Goal: Information Seeking & Learning: Learn about a topic

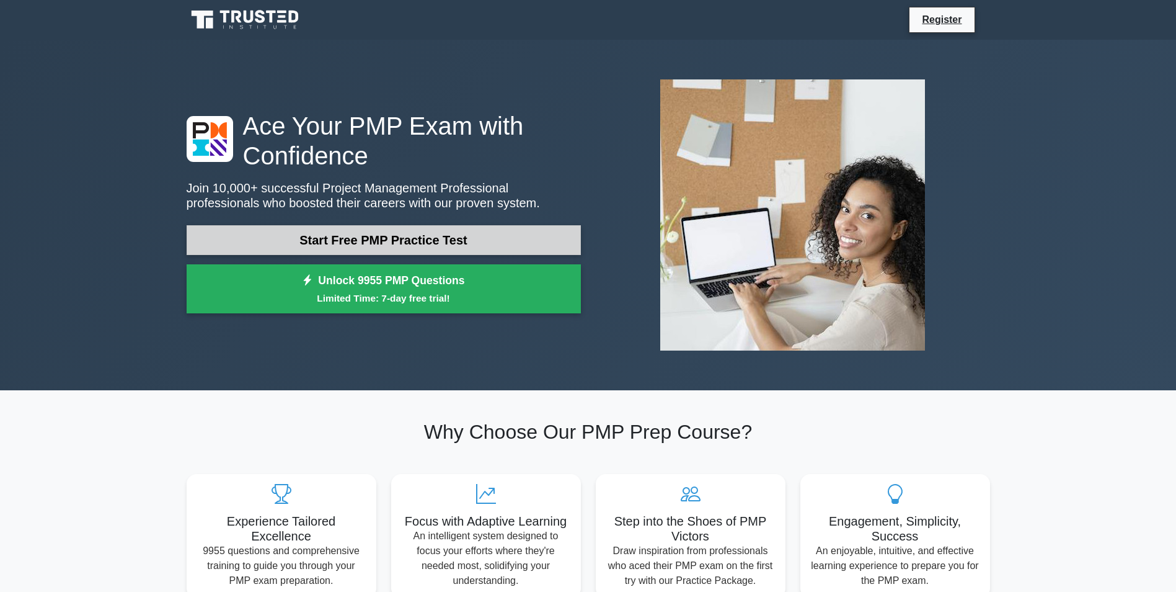
click at [357, 241] on link "Start Free PMP Practice Test" at bounding box center [384, 240] width 394 height 30
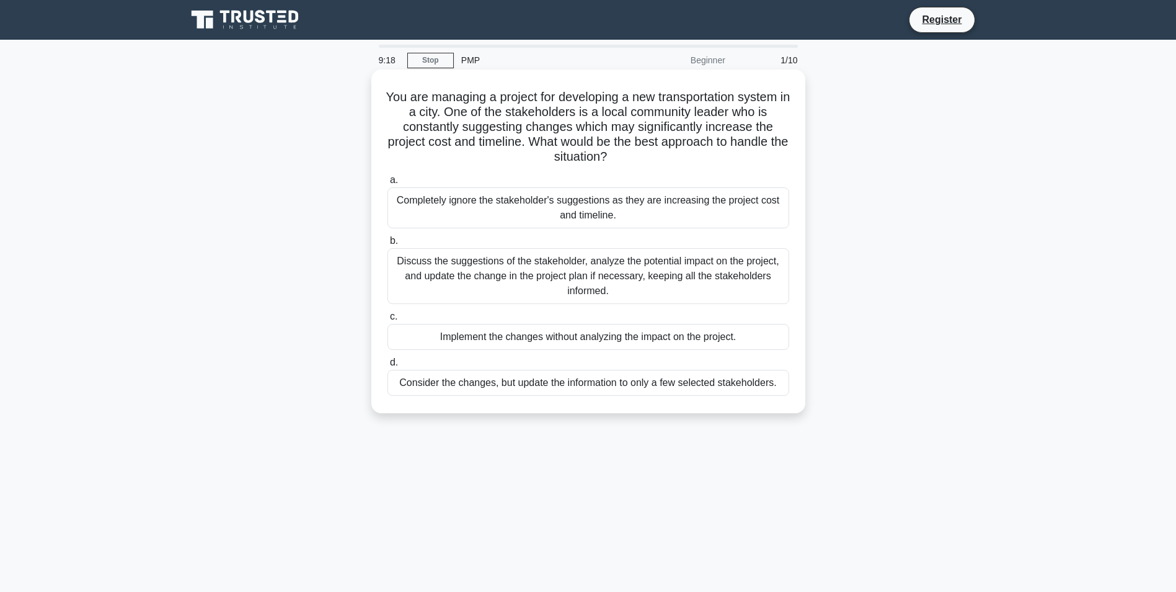
click at [492, 289] on div "Discuss the suggestions of the stakeholder, analyze the potential impact on the…" at bounding box center [589, 276] width 402 height 56
click at [388, 245] on input "b. Discuss the suggestions of the stakeholder, analyze the potential impact on …" at bounding box center [388, 241] width 0 height 8
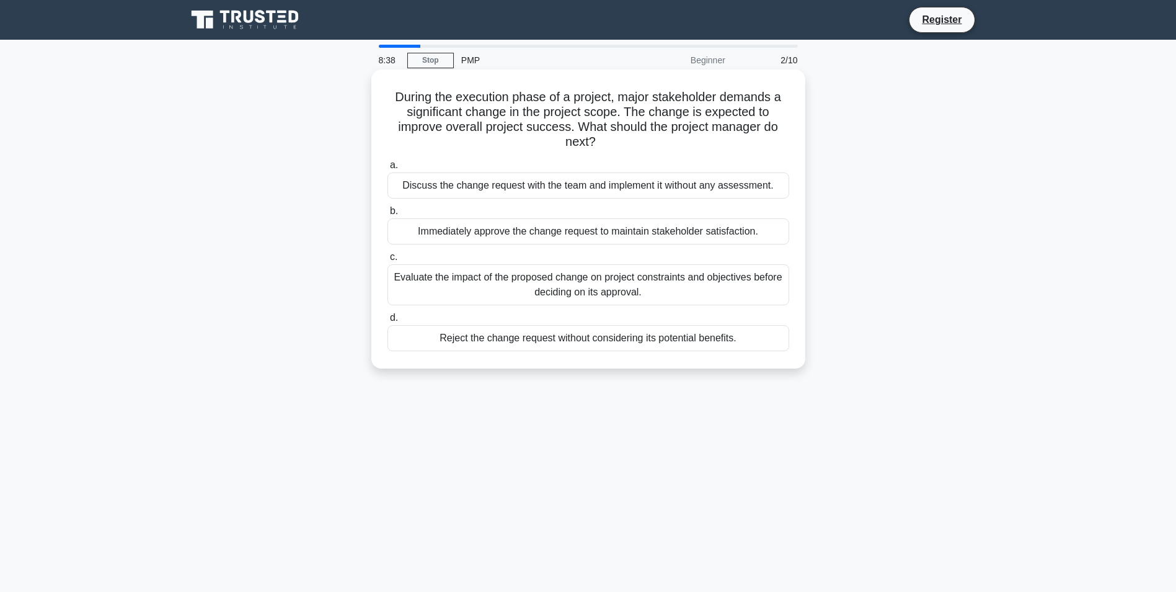
click at [492, 290] on div "Evaluate the impact of the proposed change on project constraints and objective…" at bounding box center [589, 284] width 402 height 41
click at [388, 261] on input "c. Evaluate the impact of the proposed change on project constraints and object…" at bounding box center [388, 257] width 0 height 8
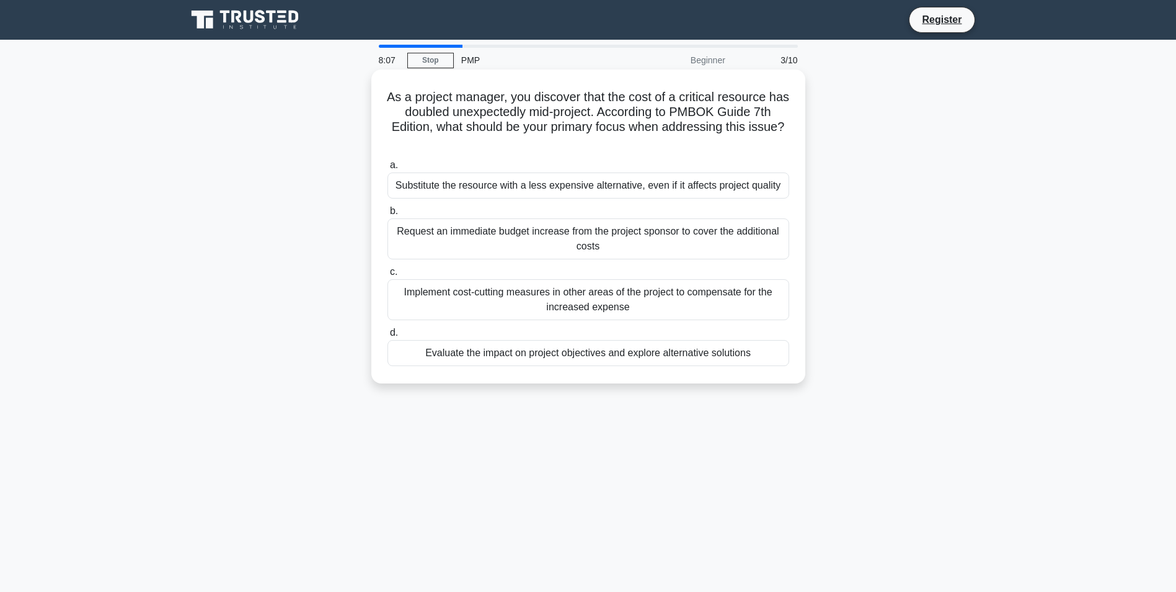
click at [566, 359] on div "Evaluate the impact on project objectives and explore alternative solutions" at bounding box center [589, 353] width 402 height 26
click at [388, 337] on input "d. Evaluate the impact on project objectives and explore alternative solutions" at bounding box center [388, 333] width 0 height 8
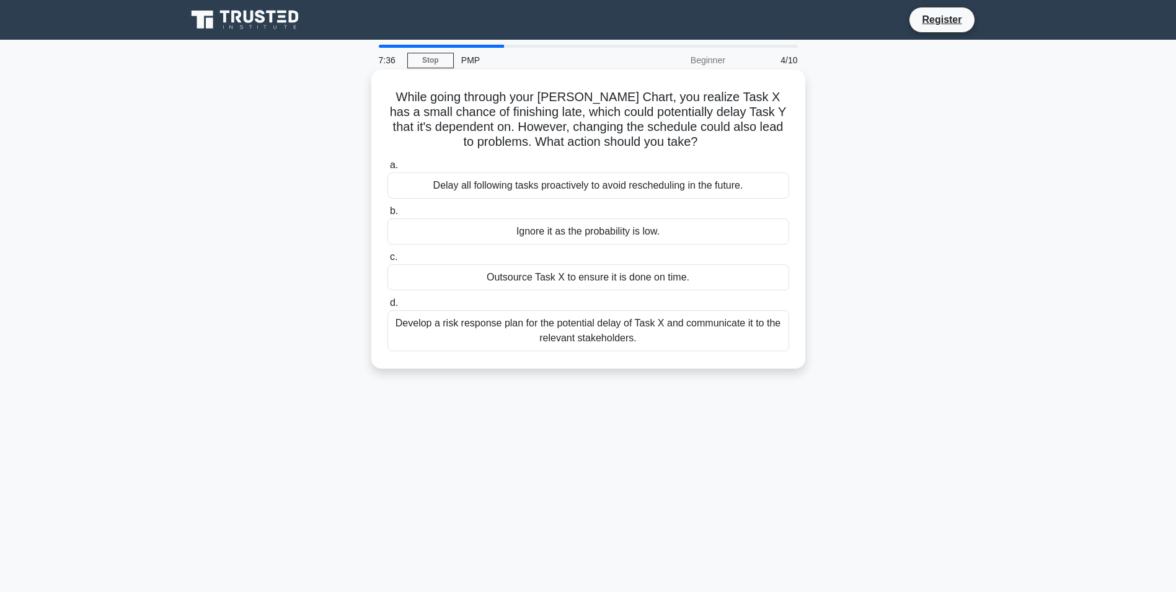
click at [574, 336] on div "Develop a risk response plan for the potential delay of Task X and communicate …" at bounding box center [589, 330] width 402 height 41
click at [388, 307] on input "d. Develop a risk response plan for the potential delay of Task X and communica…" at bounding box center [388, 303] width 0 height 8
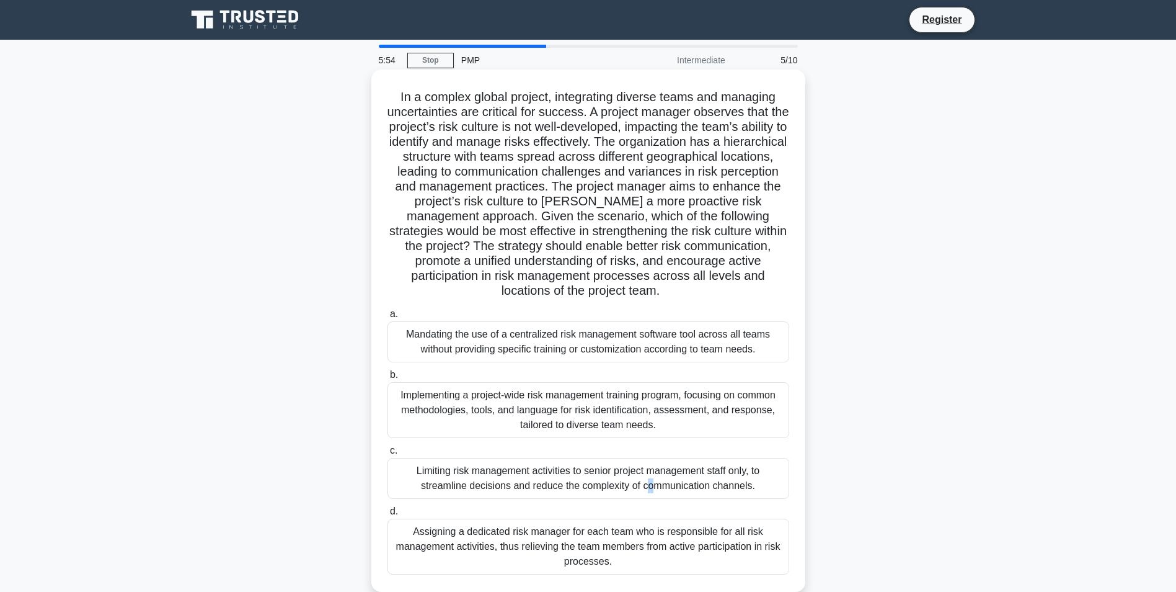
click at [511, 476] on div "Limiting risk management activities to senior project management staff only, to…" at bounding box center [589, 478] width 402 height 41
drag, startPoint x: 511, startPoint y: 476, endPoint x: 585, endPoint y: 502, distance: 78.8
click at [585, 502] on div "a. Mandating the use of a centralized risk management software tool across all …" at bounding box center [588, 440] width 417 height 273
click at [593, 495] on div "Limiting risk management activities to senior project management staff only, to…" at bounding box center [589, 478] width 402 height 41
click at [388, 454] on input "c. Limiting risk management activities to senior project management staff only,…" at bounding box center [388, 450] width 0 height 8
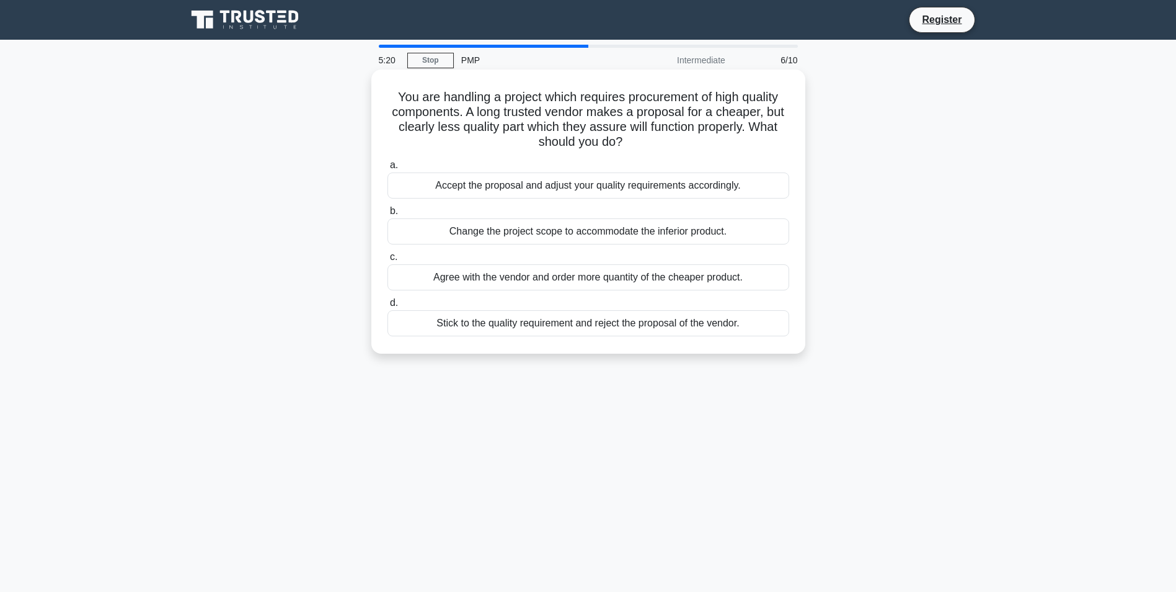
click at [516, 329] on div "Stick to the quality requirement and reject the proposal of the vendor." at bounding box center [589, 323] width 402 height 26
click at [388, 307] on input "d. Stick to the quality requirement and reject the proposal of the vendor." at bounding box center [388, 303] width 0 height 8
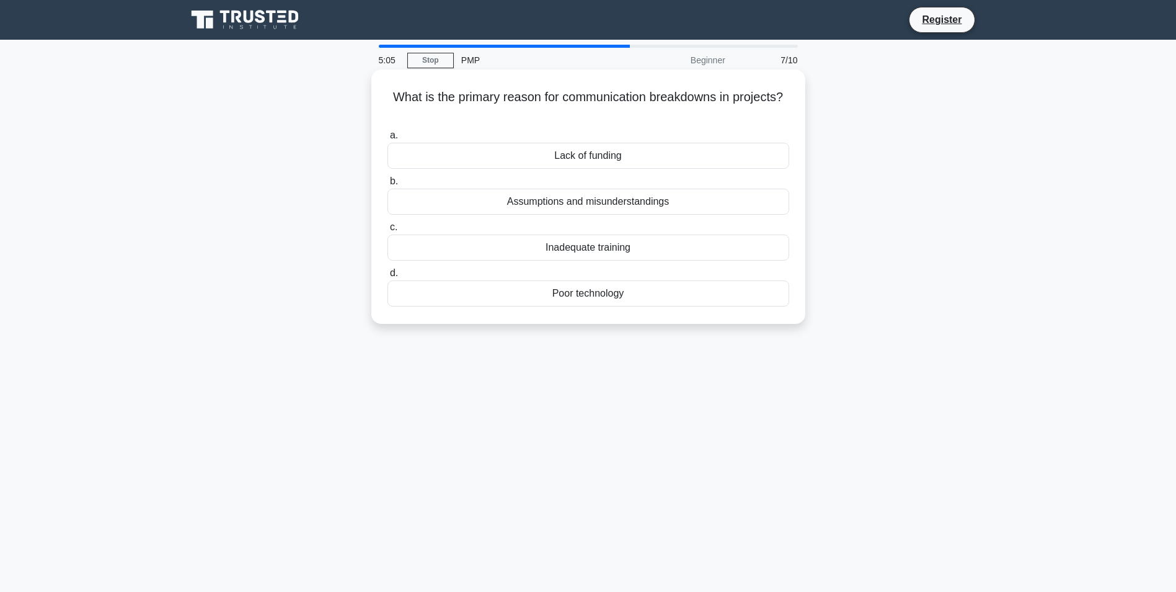
click at [605, 205] on div "Assumptions and misunderstandings" at bounding box center [589, 201] width 402 height 26
click at [388, 185] on input "b. Assumptions and misunderstandings" at bounding box center [388, 181] width 0 height 8
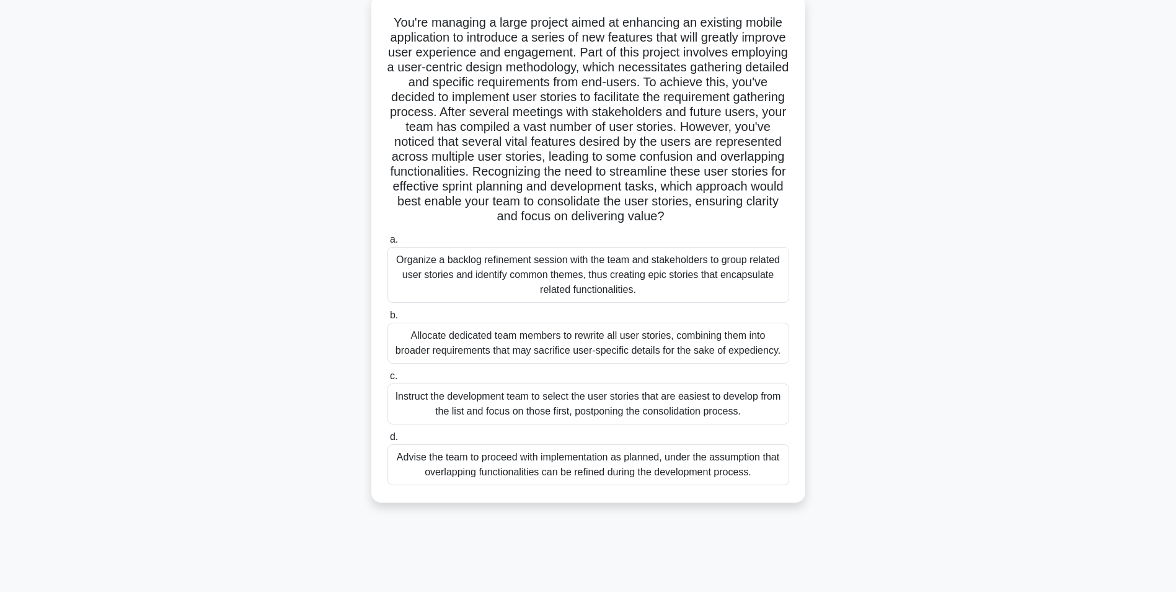
scroll to position [78, 0]
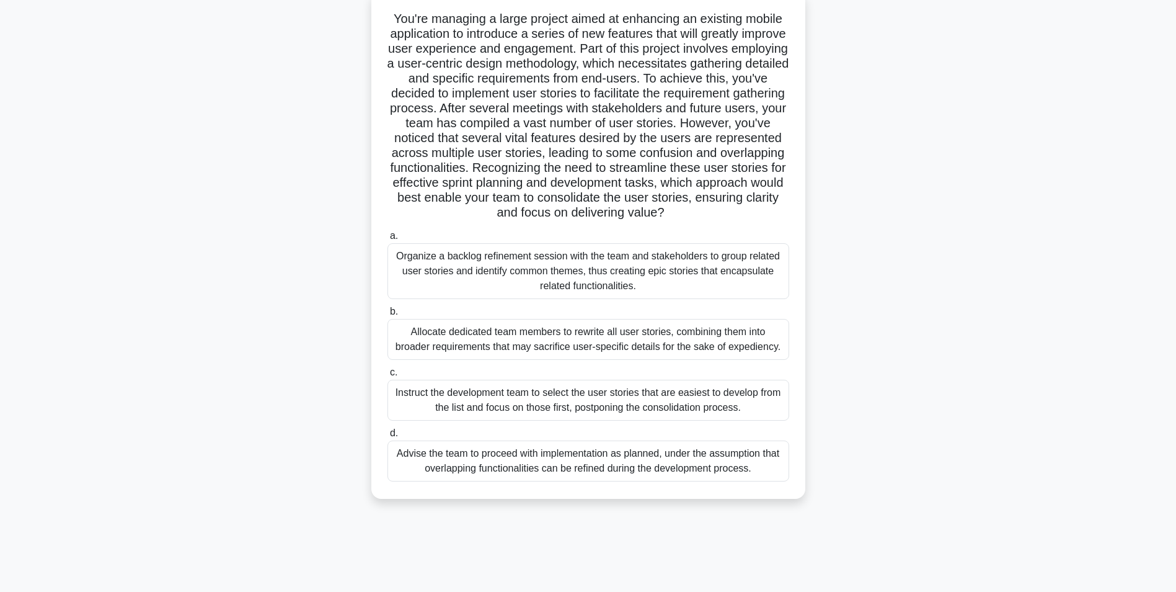
click at [518, 285] on div "Organize a backlog refinement session with the team and stakeholders to group r…" at bounding box center [589, 271] width 402 height 56
drag, startPoint x: 518, startPoint y: 285, endPoint x: 602, endPoint y: 292, distance: 84.0
click at [602, 292] on div "Organize a backlog refinement session with the team and stakeholders to group r…" at bounding box center [589, 271] width 402 height 56
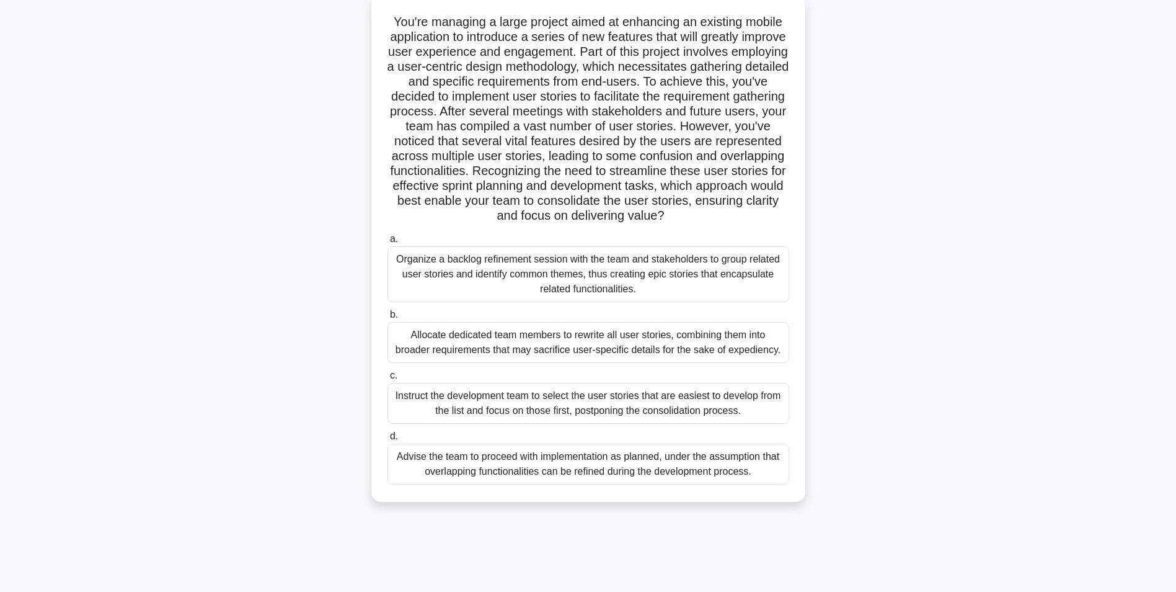
drag, startPoint x: 602, startPoint y: 292, endPoint x: 546, endPoint y: 291, distance: 56.4
click at [546, 291] on div "Organize a backlog refinement session with the team and stakeholders to group r…" at bounding box center [589, 274] width 402 height 56
click at [388, 243] on input "a. Organize a backlog refinement session with the team and stakeholders to grou…" at bounding box center [388, 239] width 0 height 8
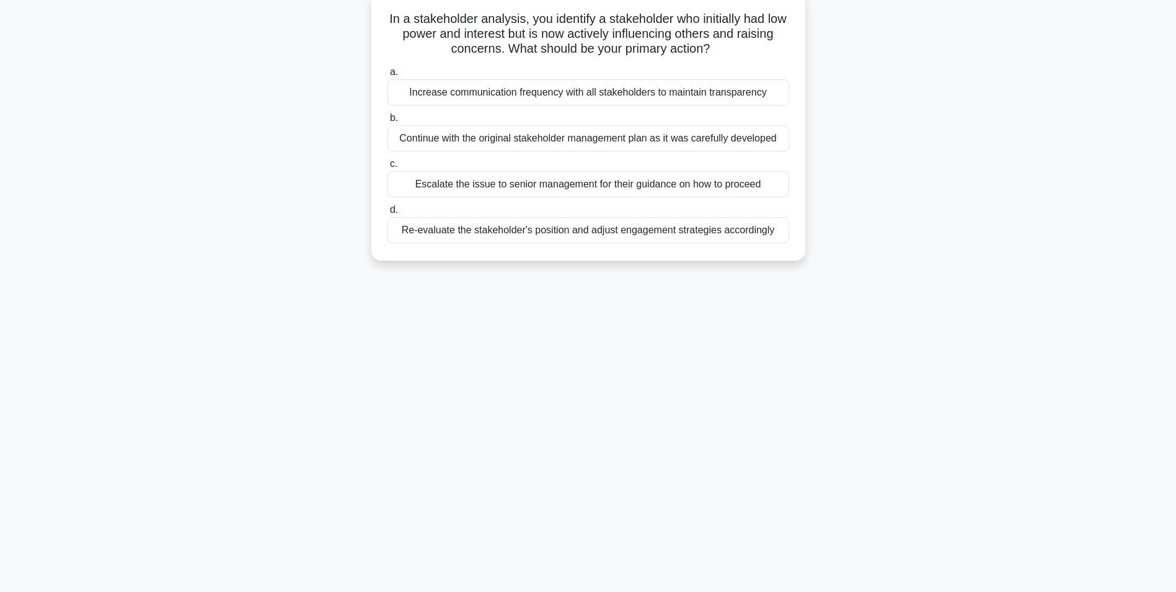
scroll to position [0, 0]
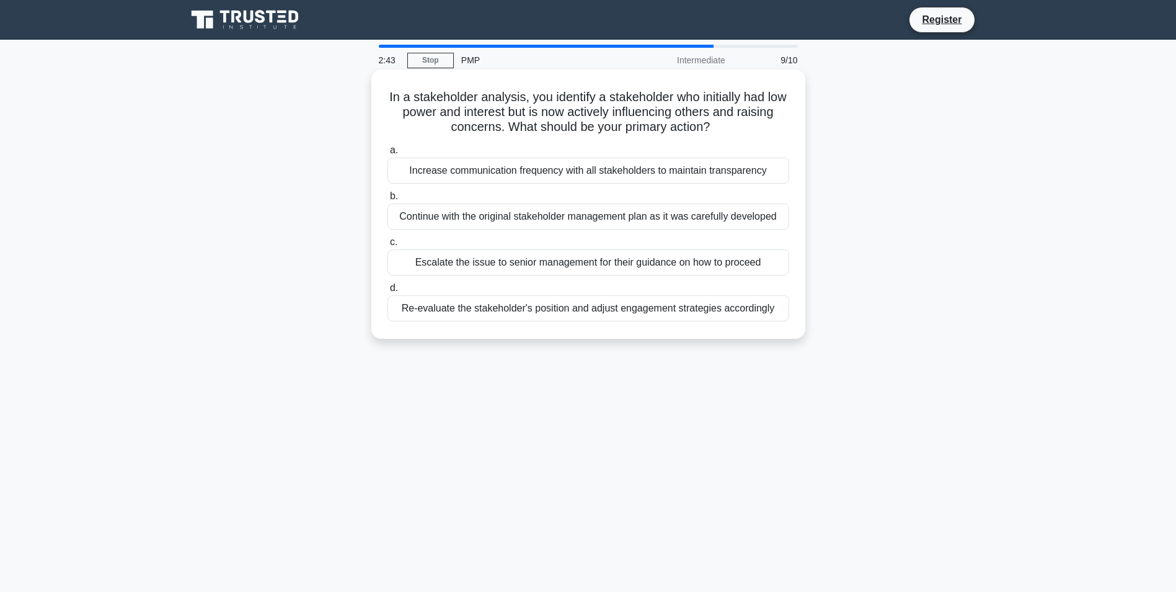
drag, startPoint x: 523, startPoint y: 221, endPoint x: 458, endPoint y: 303, distance: 104.1
click at [458, 303] on div "Re-evaluate the stakeholder's position and adjust engagement strategies accordi…" at bounding box center [589, 308] width 402 height 26
click at [388, 292] on input "d. Re-evaluate the stakeholder's position and adjust engagement strategies acco…" at bounding box center [388, 288] width 0 height 8
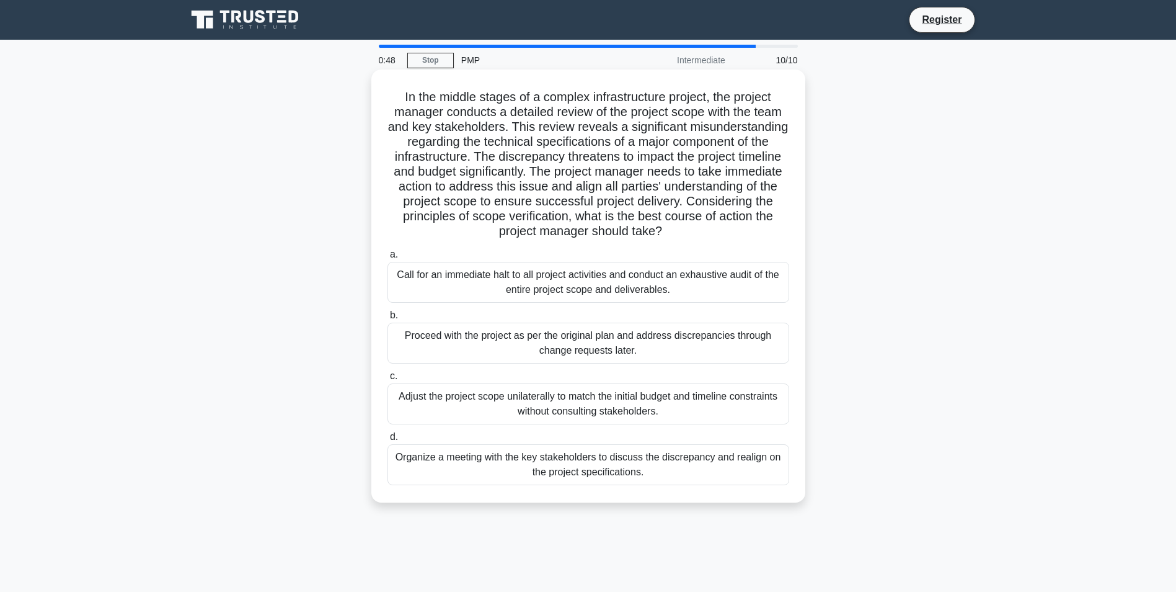
click at [623, 466] on div "Organize a meeting with the key stakeholders to discuss the discrepancy and rea…" at bounding box center [589, 464] width 402 height 41
click at [388, 441] on input "d. Organize a meeting with the key stakeholders to discuss the discrepancy and …" at bounding box center [388, 437] width 0 height 8
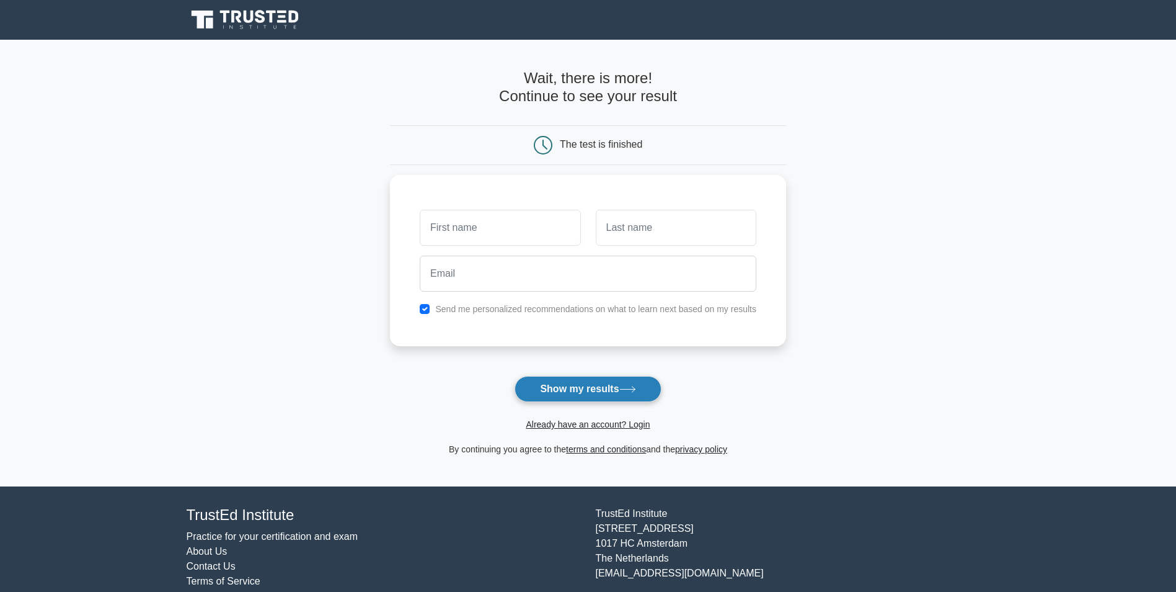
click at [571, 386] on button "Show my results" at bounding box center [588, 389] width 146 height 26
click at [417, 352] on form "Wait, there is more! Continue to see your result The test is finished and the" at bounding box center [588, 262] width 396 height 387
click at [424, 305] on input "checkbox" at bounding box center [425, 306] width 10 height 10
checkbox input "false"
click at [454, 229] on input "text" at bounding box center [500, 224] width 161 height 36
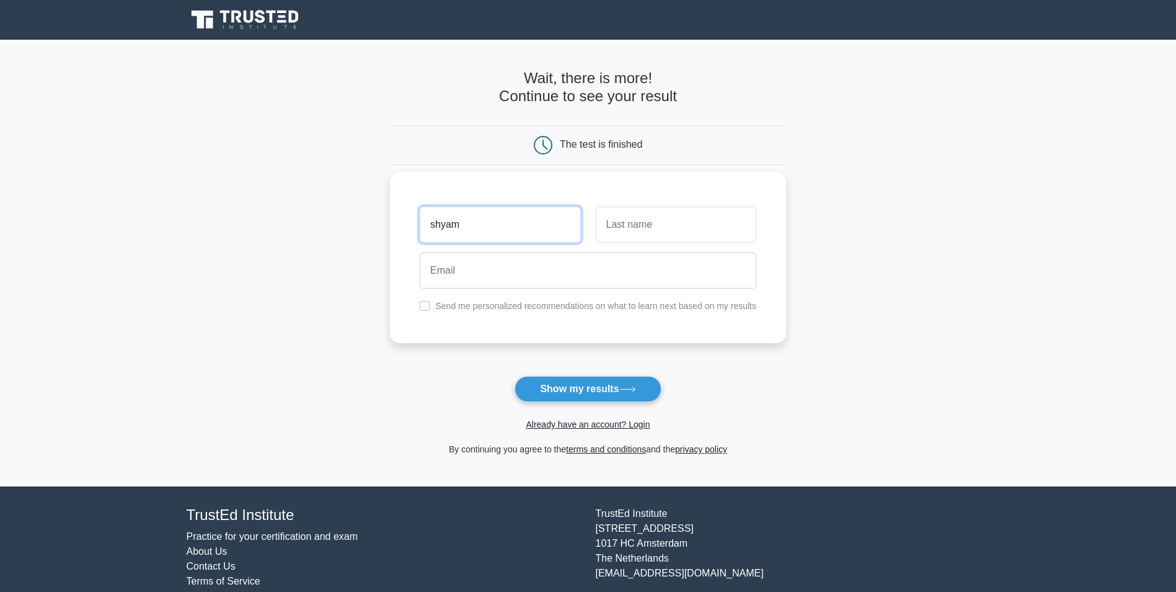
type input "shyam"
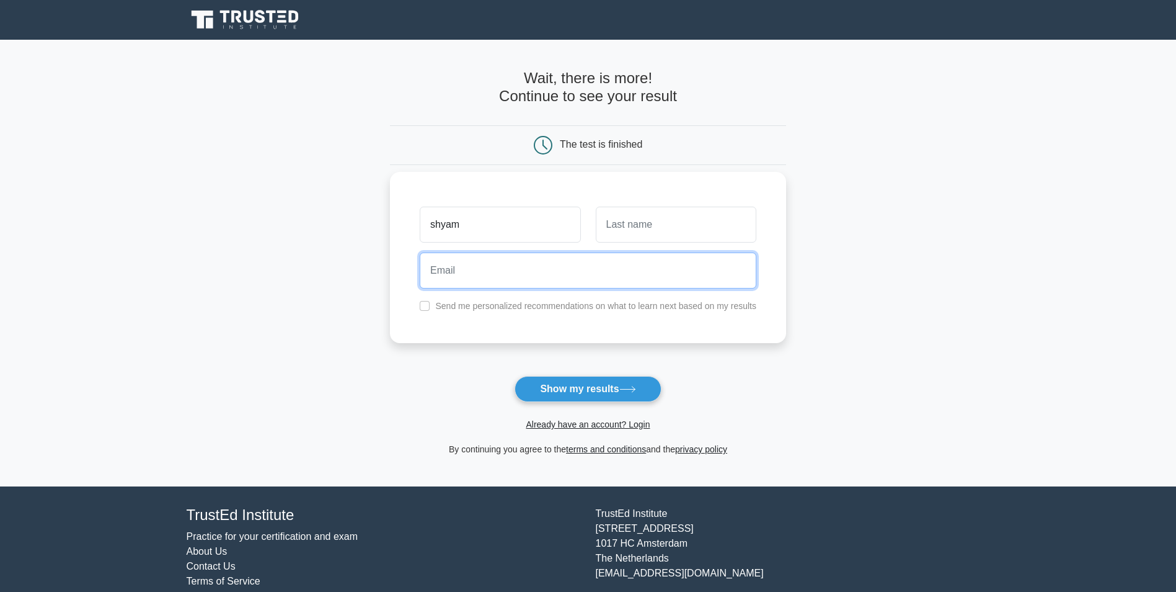
click at [473, 277] on input "email" at bounding box center [588, 270] width 337 height 36
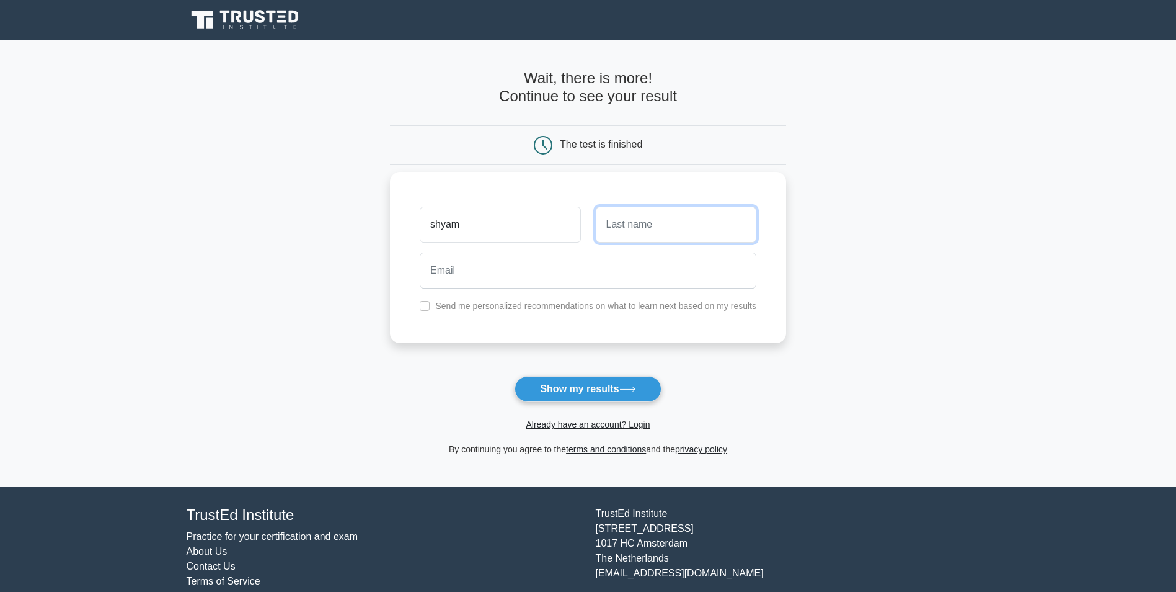
click at [636, 229] on input "text" at bounding box center [676, 224] width 161 height 36
type input "kumar"
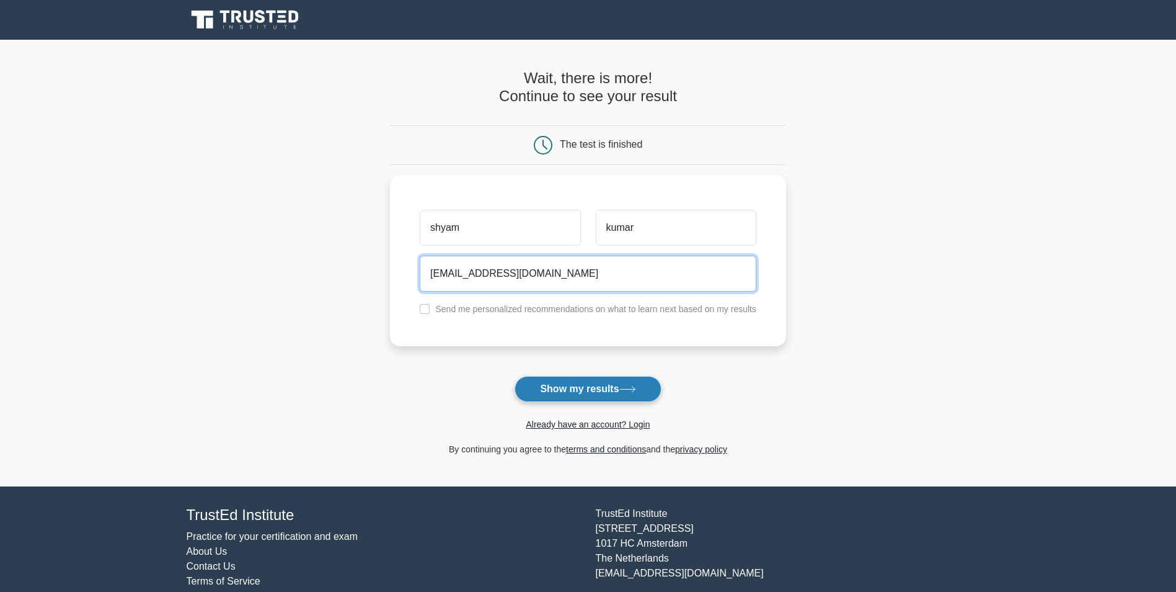
type input "shyamloganathan123@gmail.com"
click at [652, 391] on button "Show my results" at bounding box center [588, 389] width 146 height 26
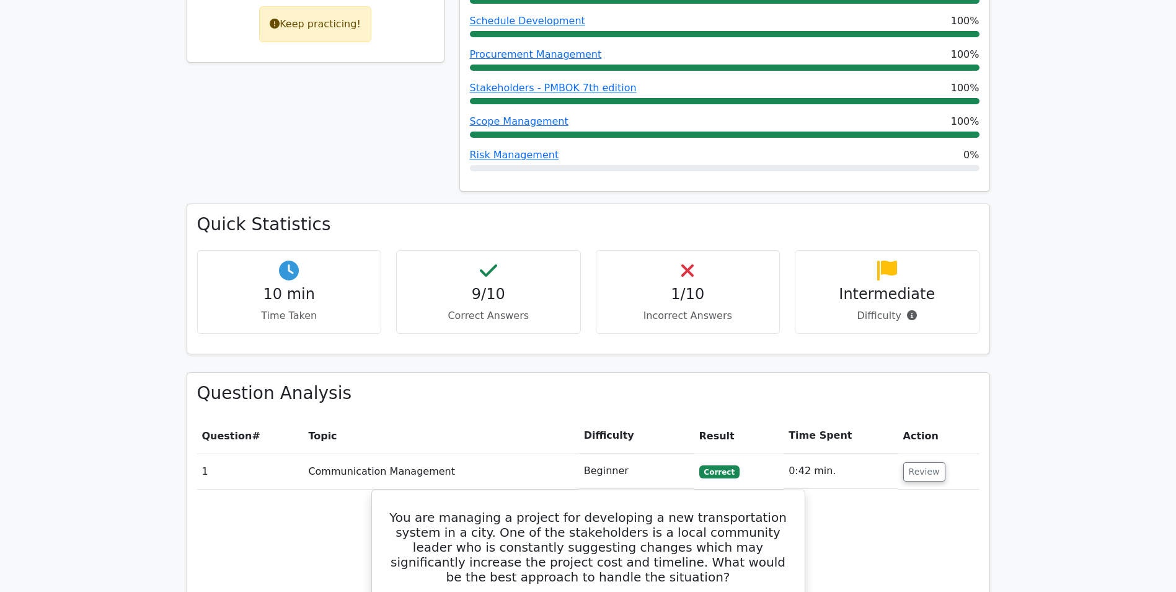
scroll to position [744, 0]
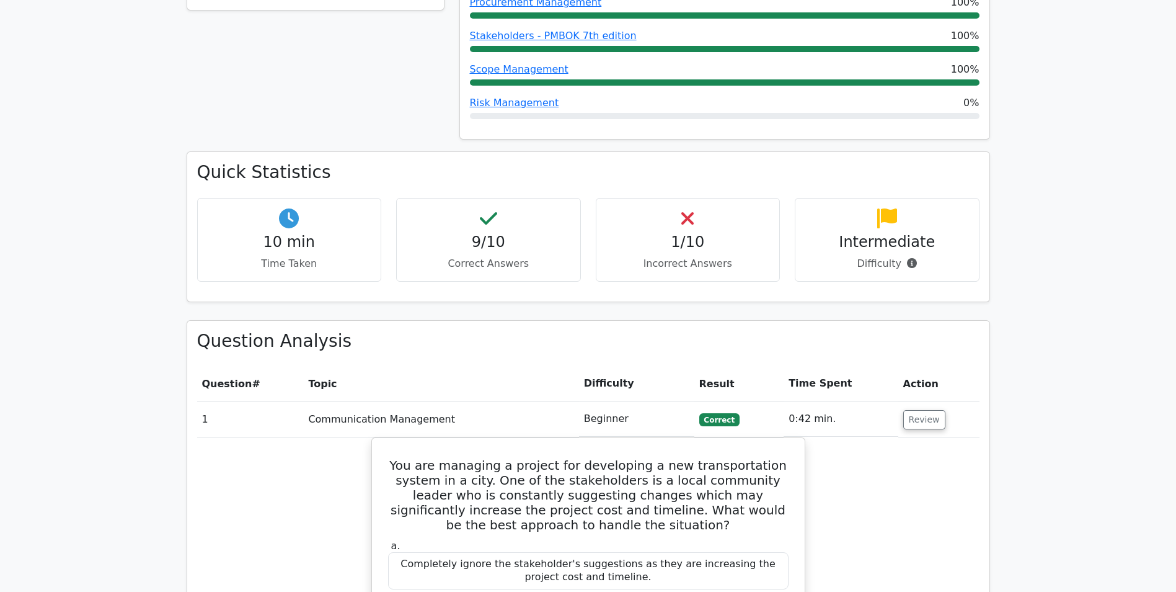
click at [691, 208] on icon at bounding box center [687, 218] width 12 height 20
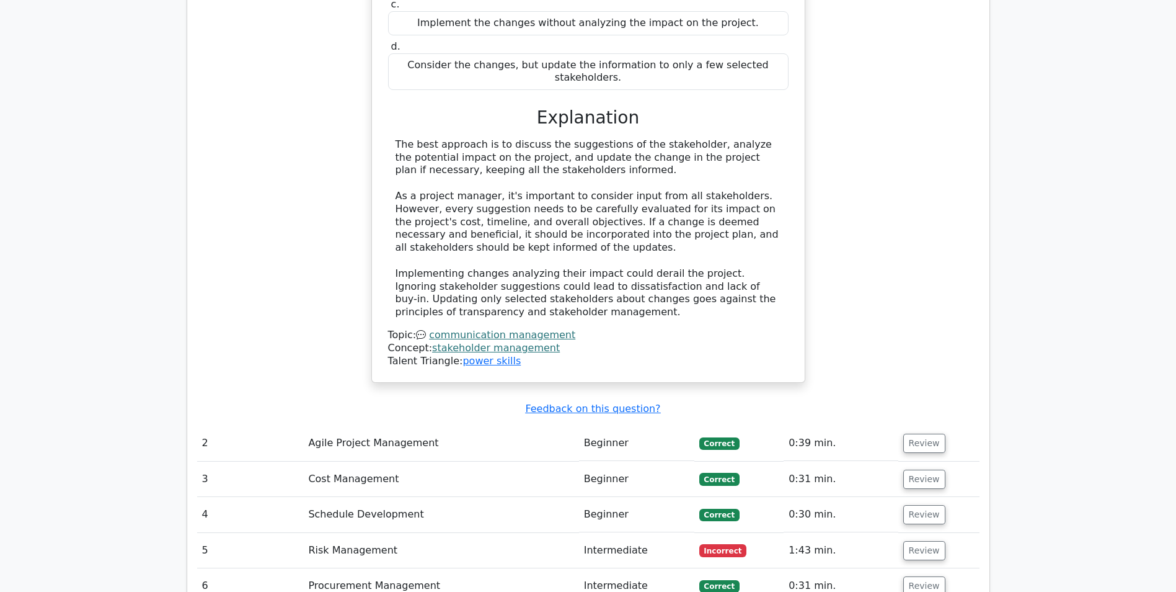
scroll to position [1426, 0]
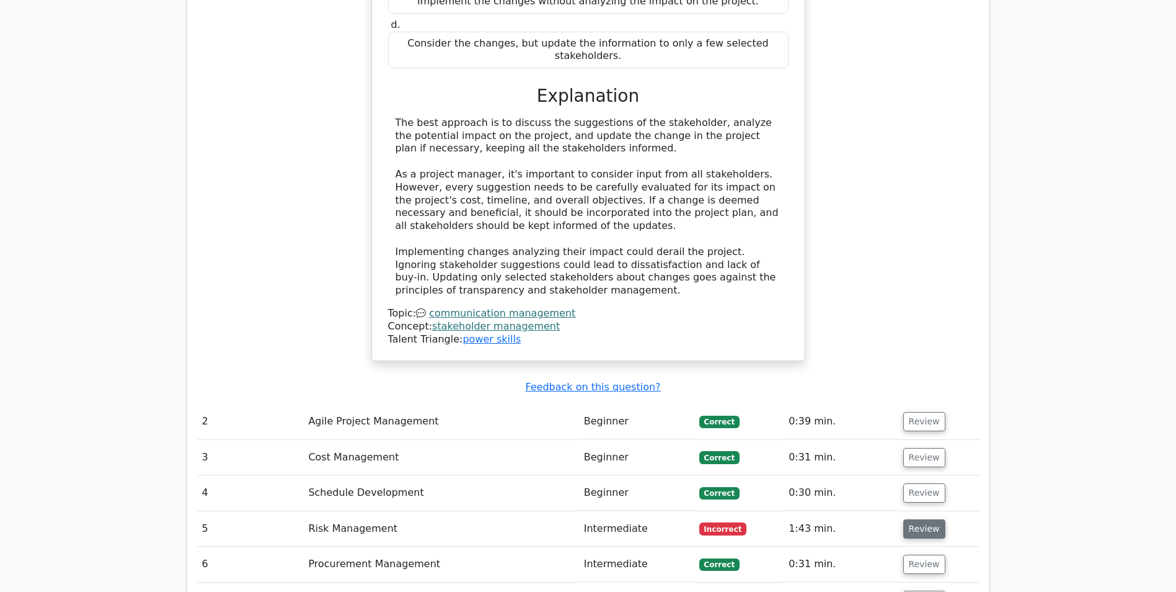
click at [916, 519] on button "Review" at bounding box center [924, 528] width 42 height 19
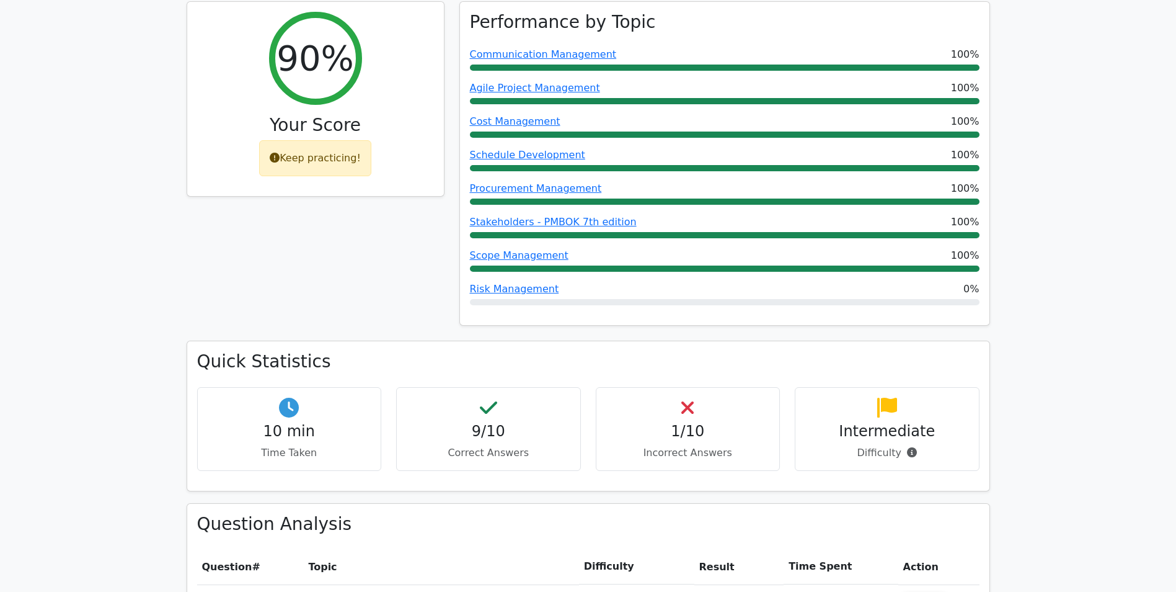
scroll to position [446, 0]
